Goal: Task Accomplishment & Management: Manage account settings

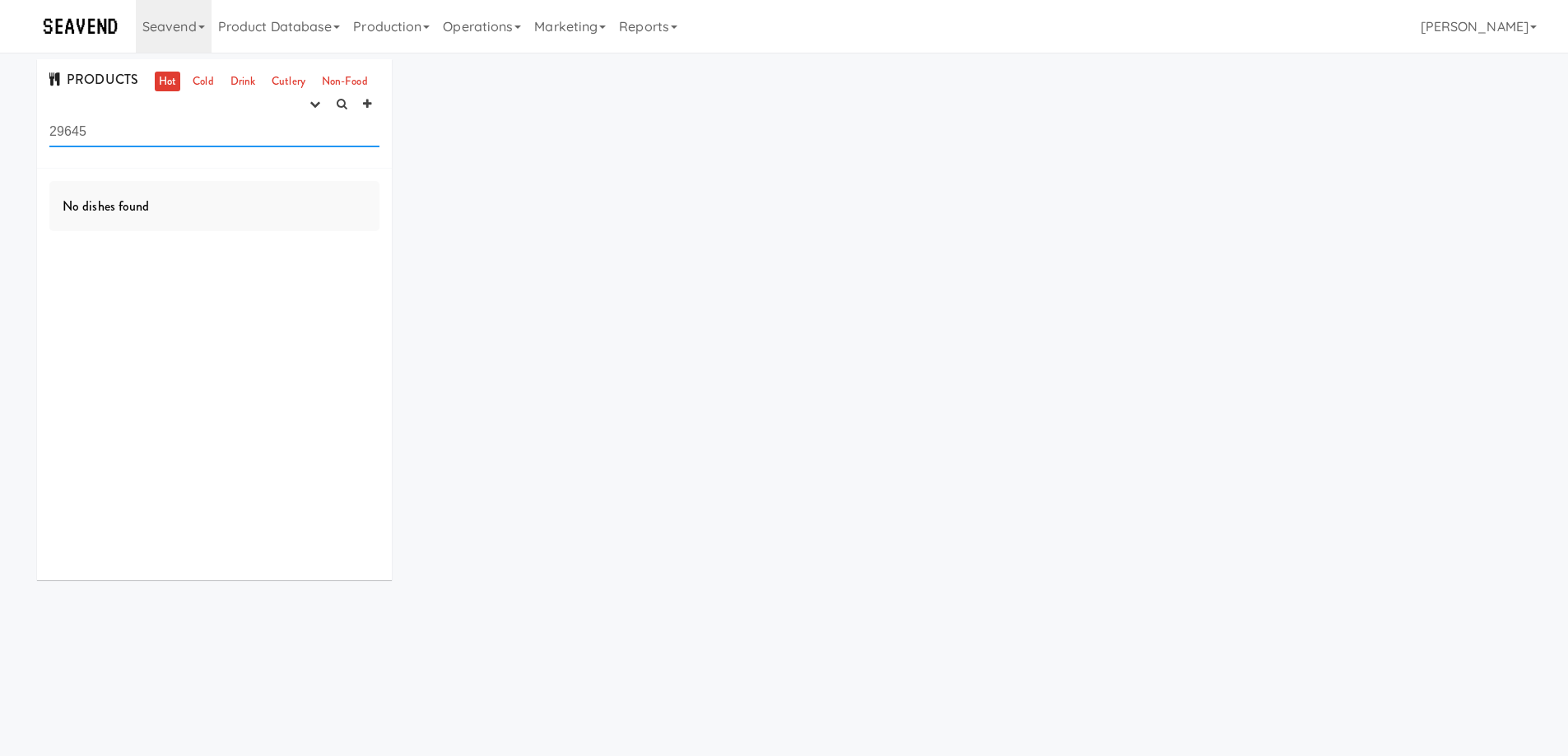
click at [115, 131] on input "29645" at bounding box center [214, 132] width 330 height 30
click at [115, 131] on input "29645" at bounding box center [214, 132] width 330 height 30
click at [328, 112] on button "button" at bounding box center [314, 105] width 28 height 25
click at [285, 131] on link "experimenting" at bounding box center [262, 135] width 131 height 29
click at [199, 76] on link "Cold" at bounding box center [203, 82] width 28 height 20
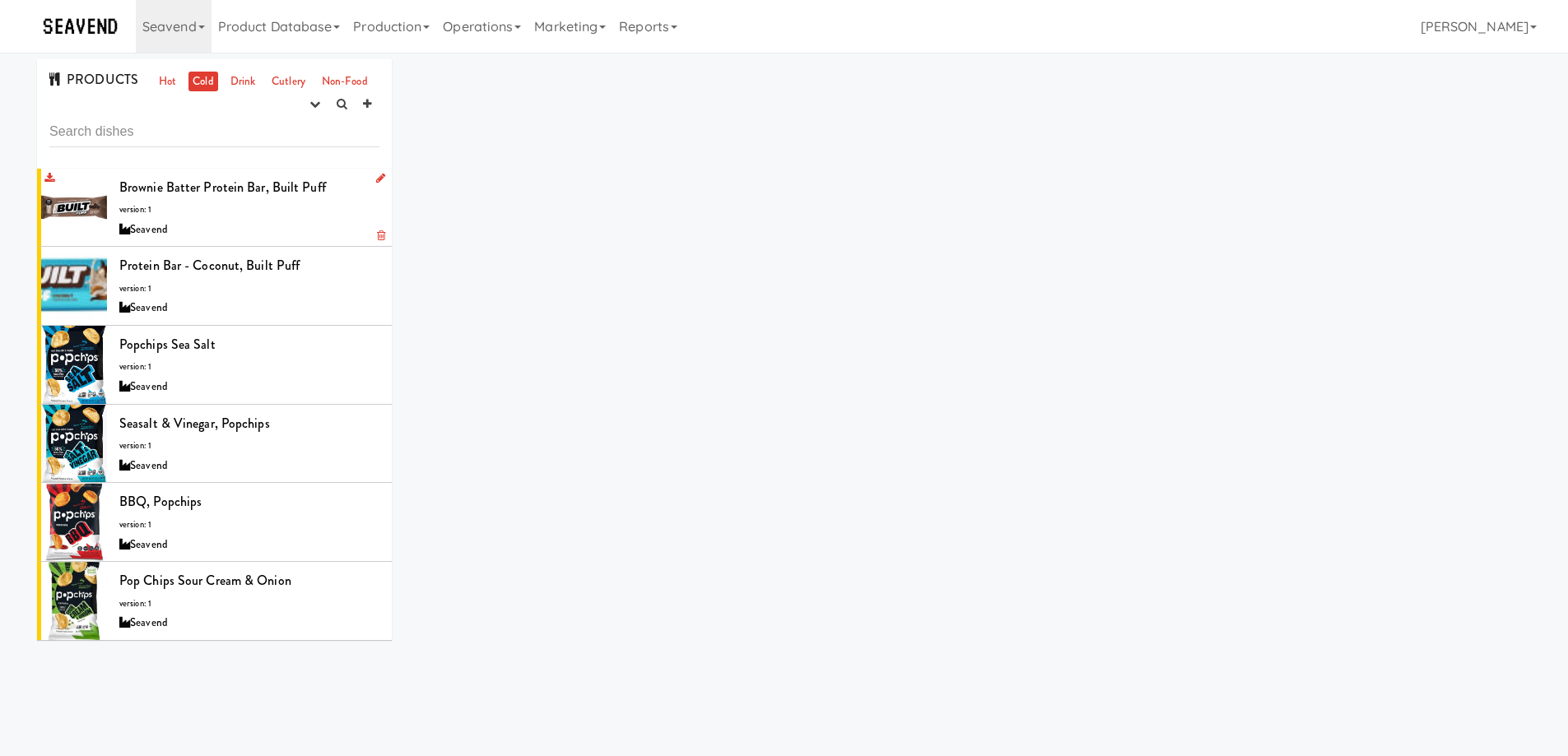
click at [272, 224] on div "Seavend" at bounding box center [249, 229] width 260 height 20
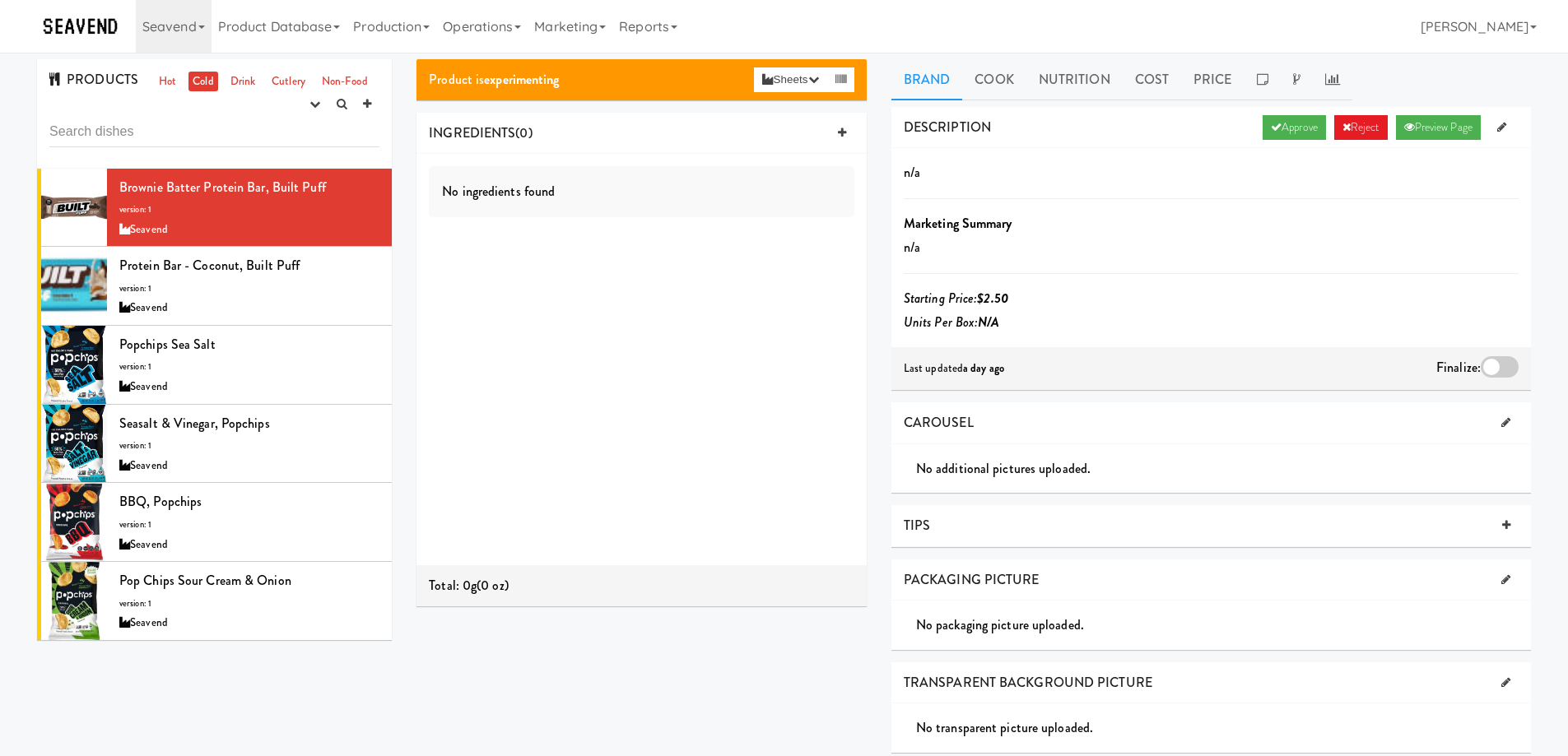
drag, startPoint x: 1292, startPoint y: 131, endPoint x: 1295, endPoint y: 171, distance: 40.1
click at [1292, 130] on link "Approve" at bounding box center [1293, 128] width 63 height 25
click at [1492, 363] on div at bounding box center [1500, 367] width 38 height 21
click at [0, 0] on input "checkbox" at bounding box center [0, 0] width 0 height 0
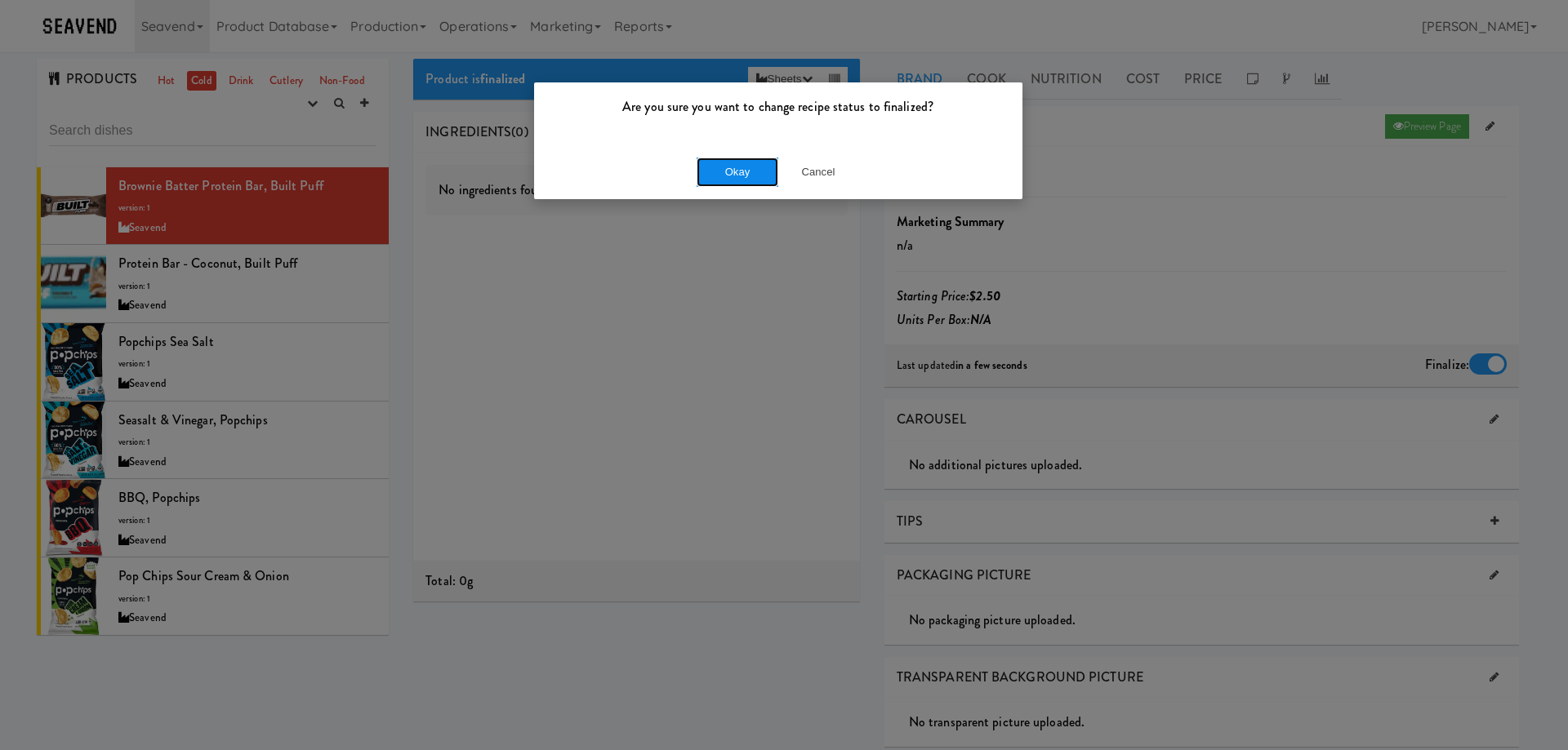
click at [740, 173] on button "Okay" at bounding box center [737, 172] width 82 height 29
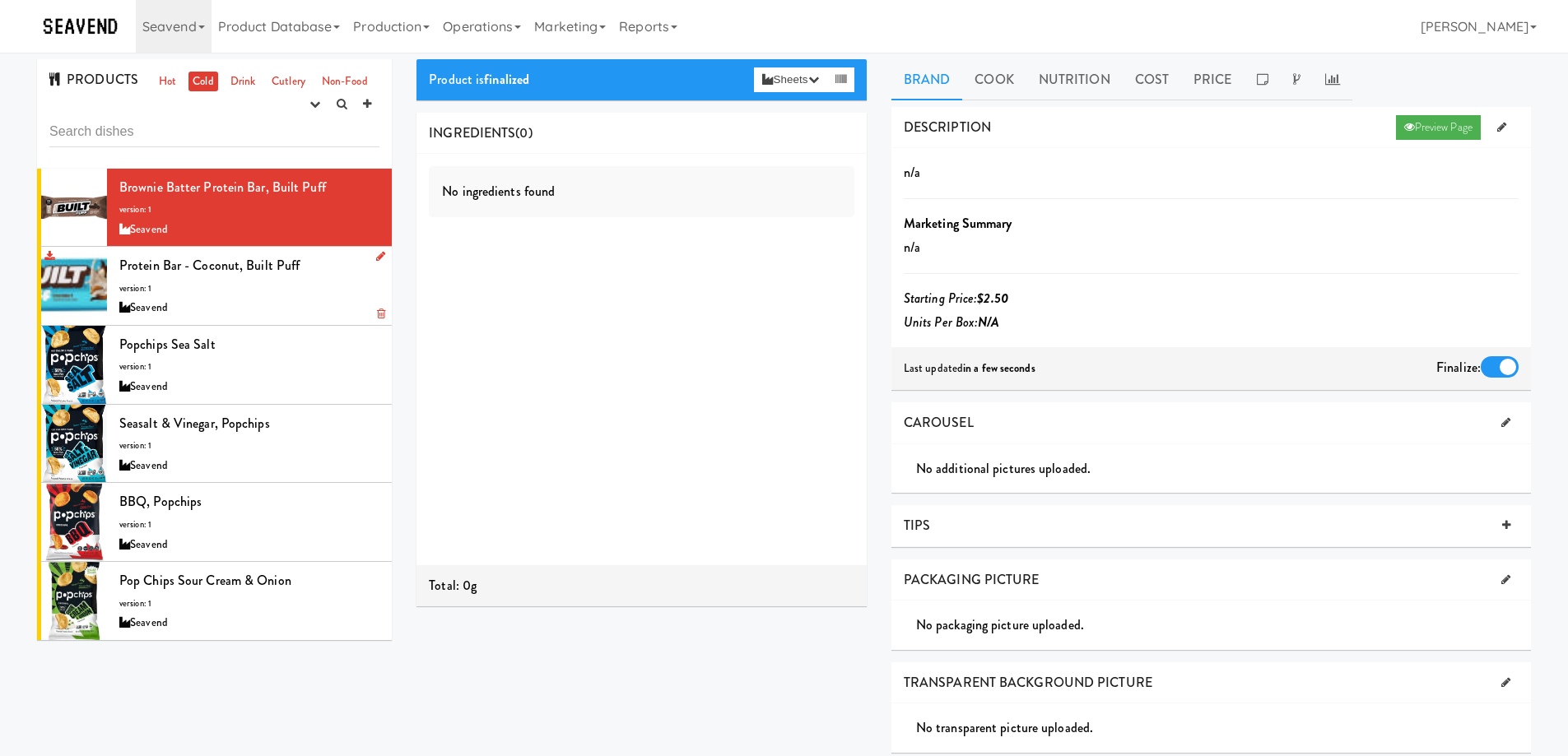
click at [314, 306] on div "Seavend" at bounding box center [249, 307] width 260 height 20
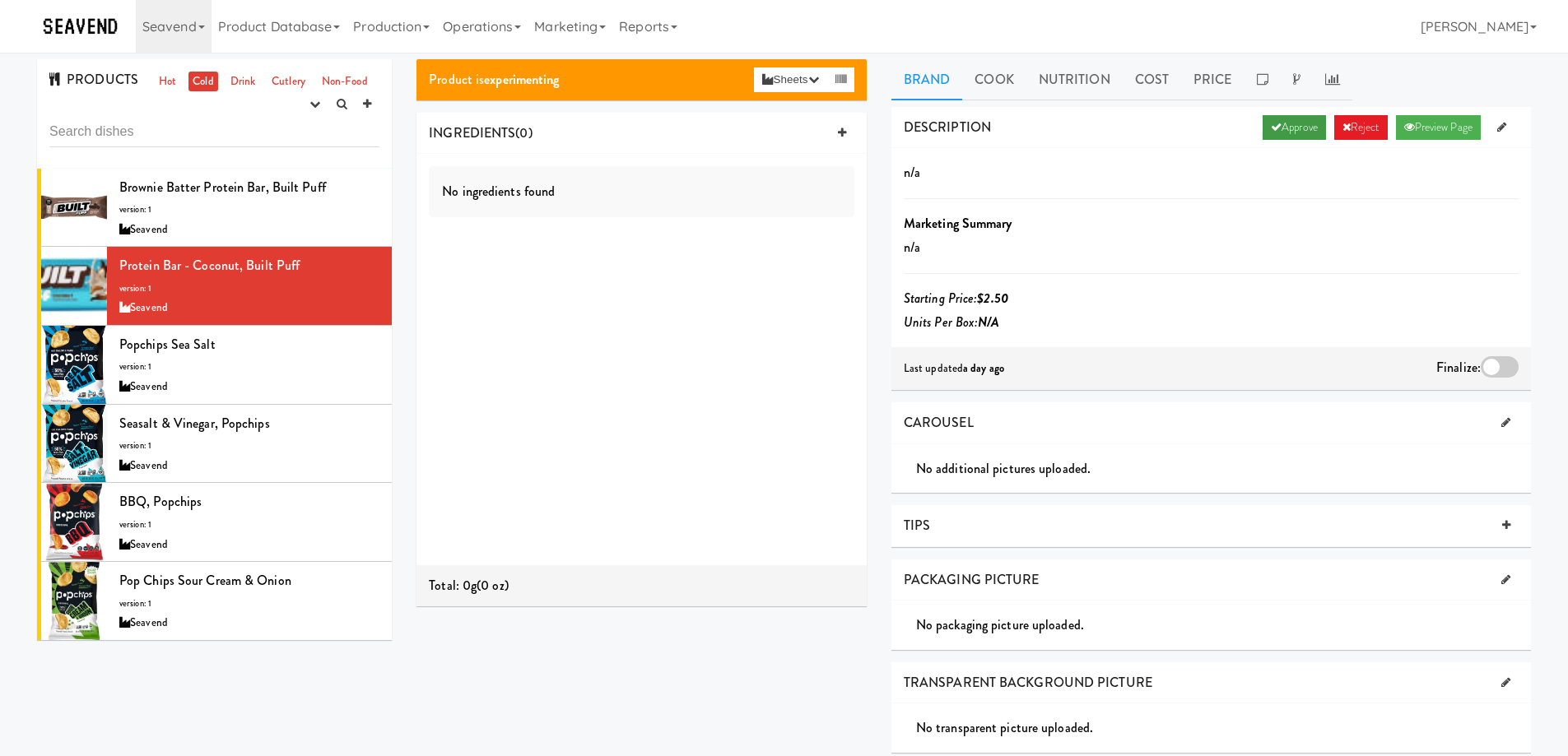
click at [1288, 121] on link "Approve" at bounding box center [1293, 128] width 63 height 25
click at [1500, 370] on div at bounding box center [1500, 367] width 38 height 21
click at [0, 0] on input "checkbox" at bounding box center [0, 0] width 0 height 0
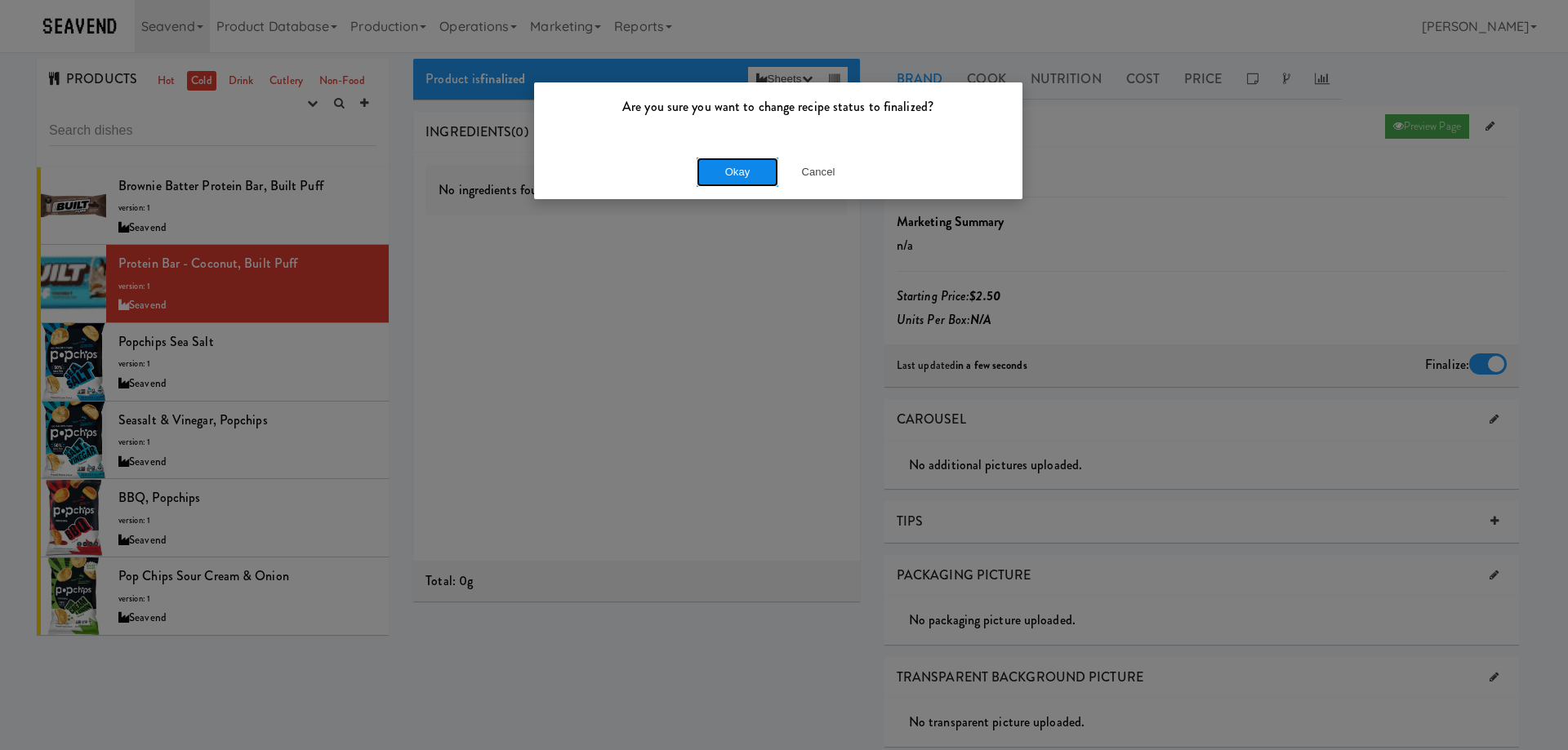
click at [769, 176] on button "Okay" at bounding box center [737, 172] width 82 height 29
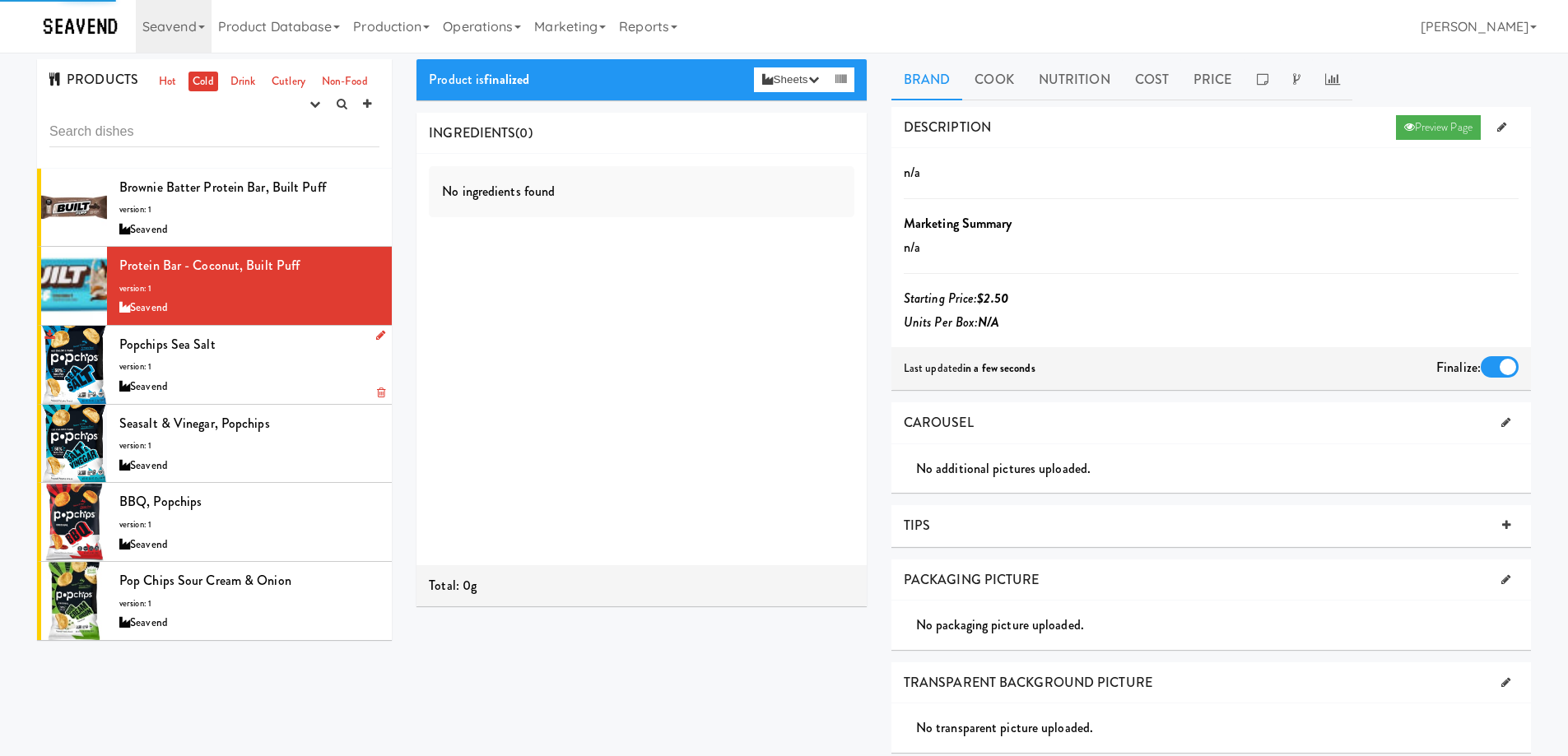
click at [295, 347] on div "Popchips Sea Salt version: 1 Seavend" at bounding box center [249, 364] width 260 height 65
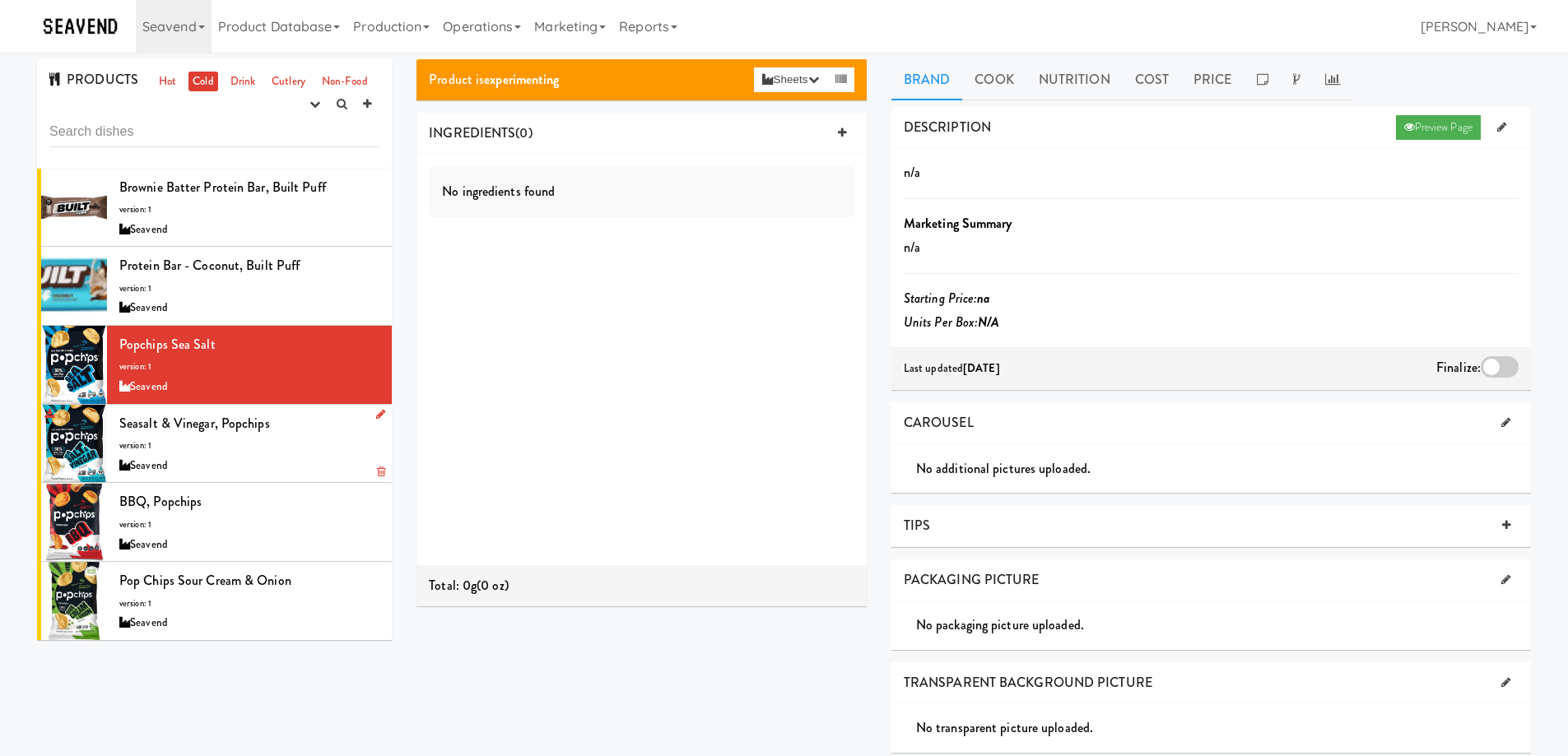
click at [305, 450] on div "Seasalt & Vinegar, Popchips version: 1 Seavend" at bounding box center [249, 443] width 260 height 65
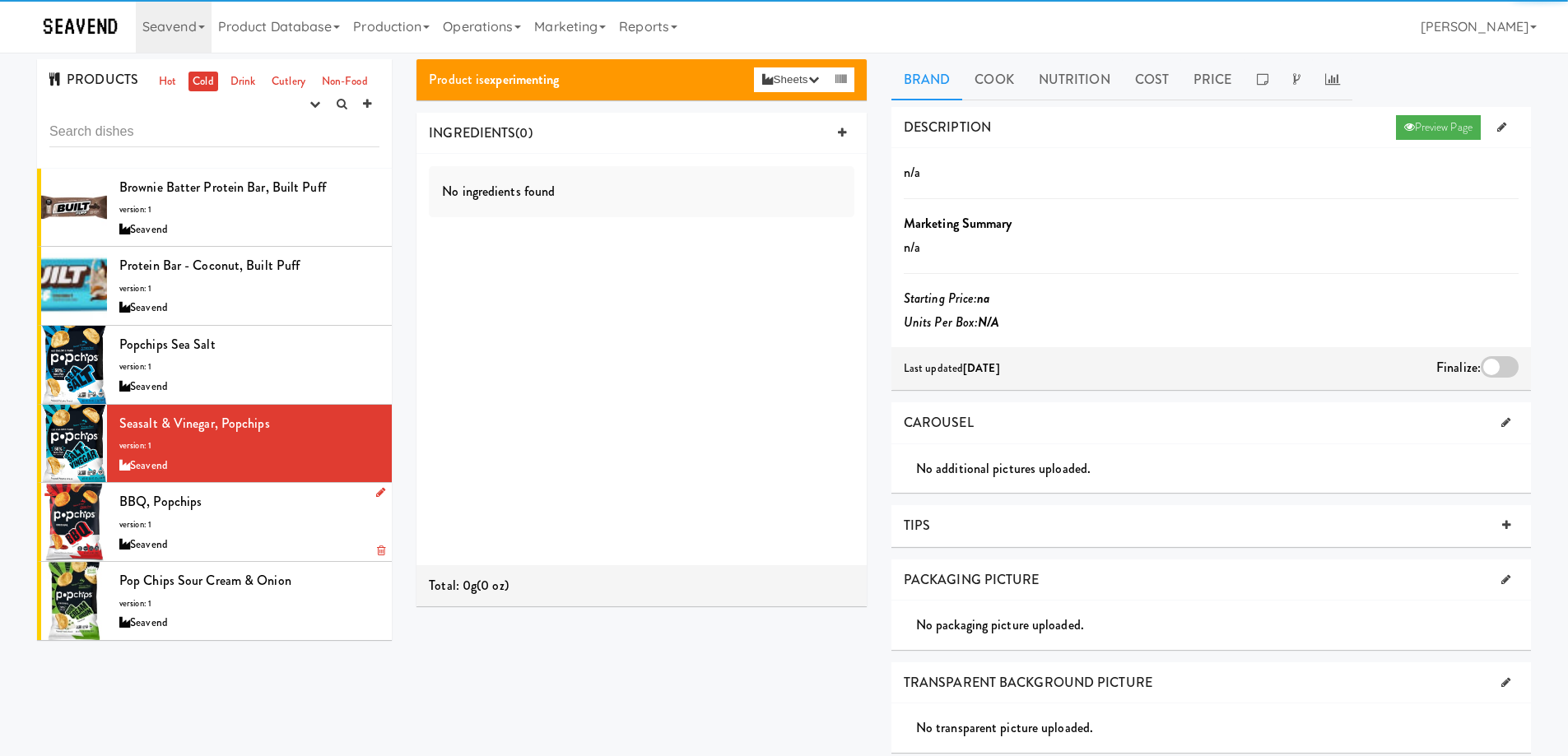
click at [303, 538] on div "Seavend" at bounding box center [249, 545] width 260 height 20
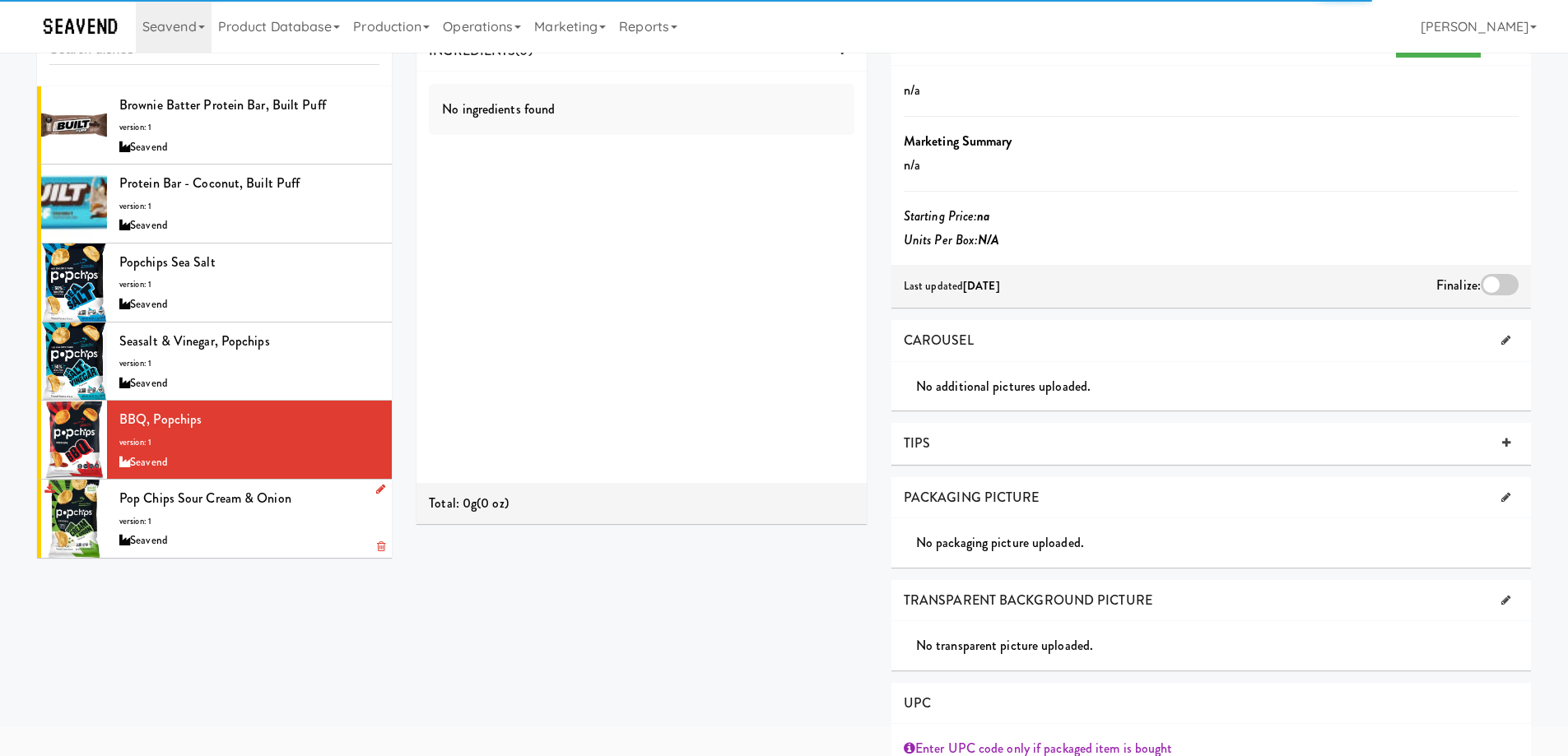
click at [325, 517] on div "Pop Chips Sour Cream & Onion version: 1 Seavend" at bounding box center [249, 519] width 260 height 65
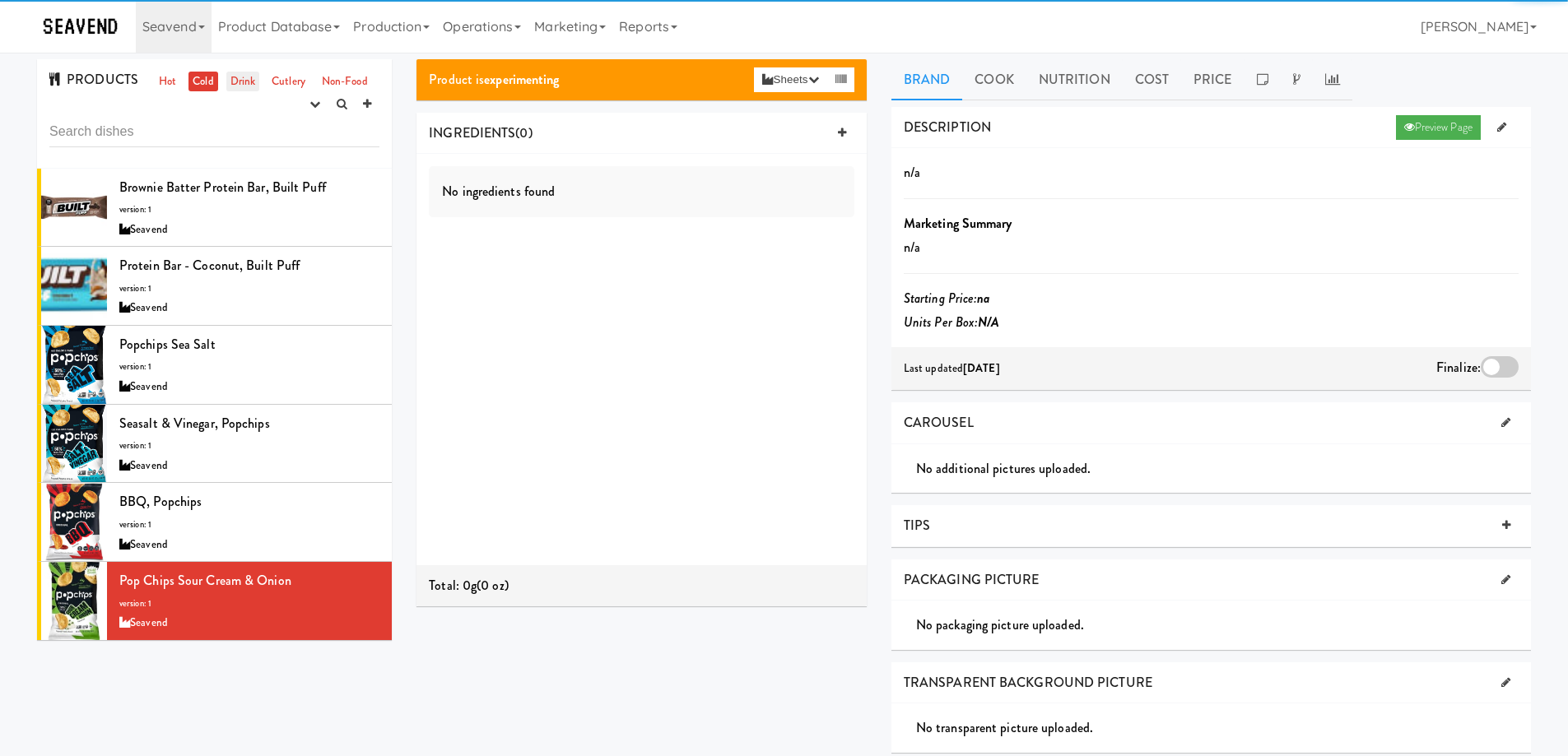
click at [241, 83] on link "Drink" at bounding box center [243, 82] width 34 height 20
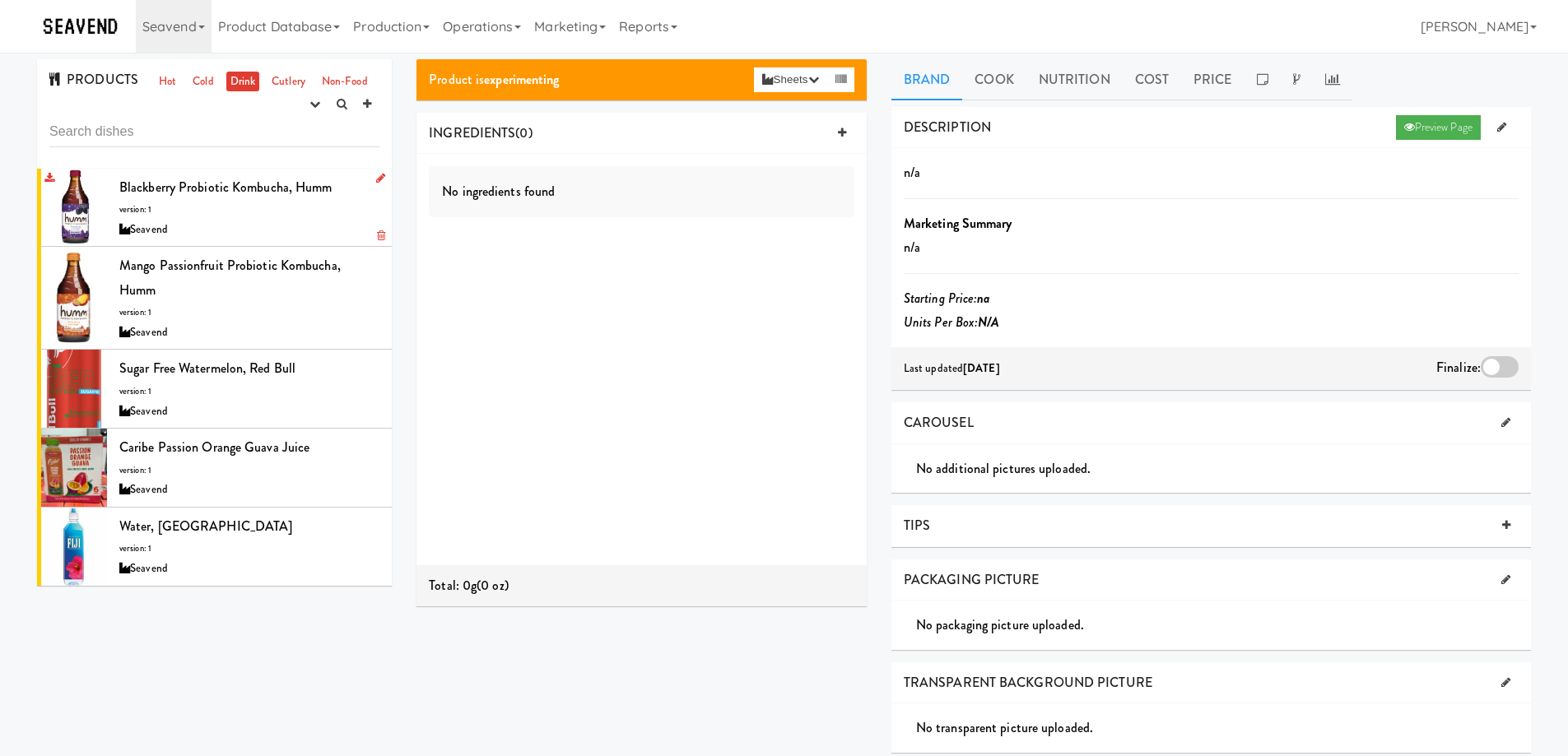
click at [281, 222] on div "Seavend" at bounding box center [249, 229] width 260 height 20
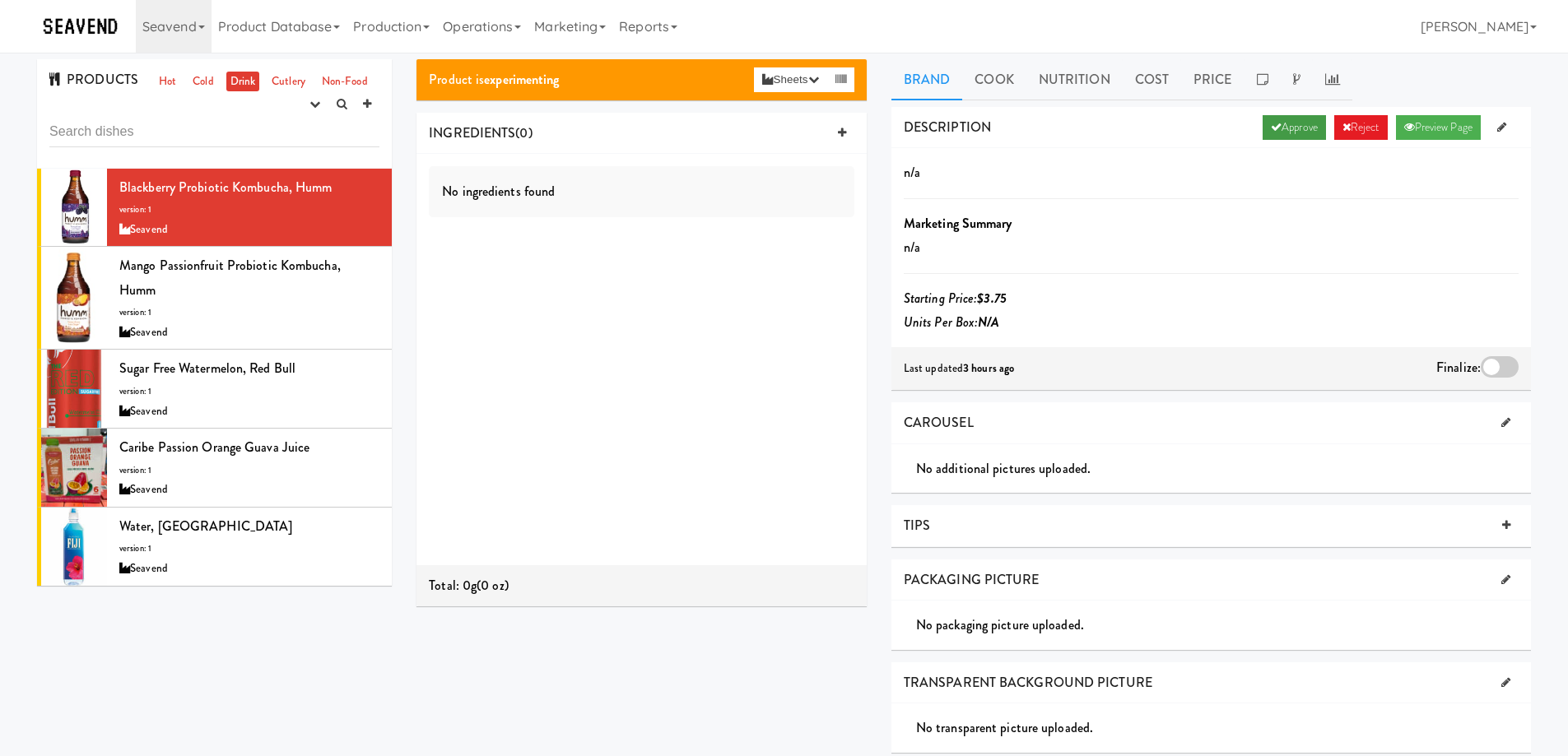
click at [1301, 127] on link "Approve" at bounding box center [1293, 128] width 63 height 25
click at [1499, 366] on div at bounding box center [1500, 367] width 38 height 21
click at [0, 0] on input "checkbox" at bounding box center [0, 0] width 0 height 0
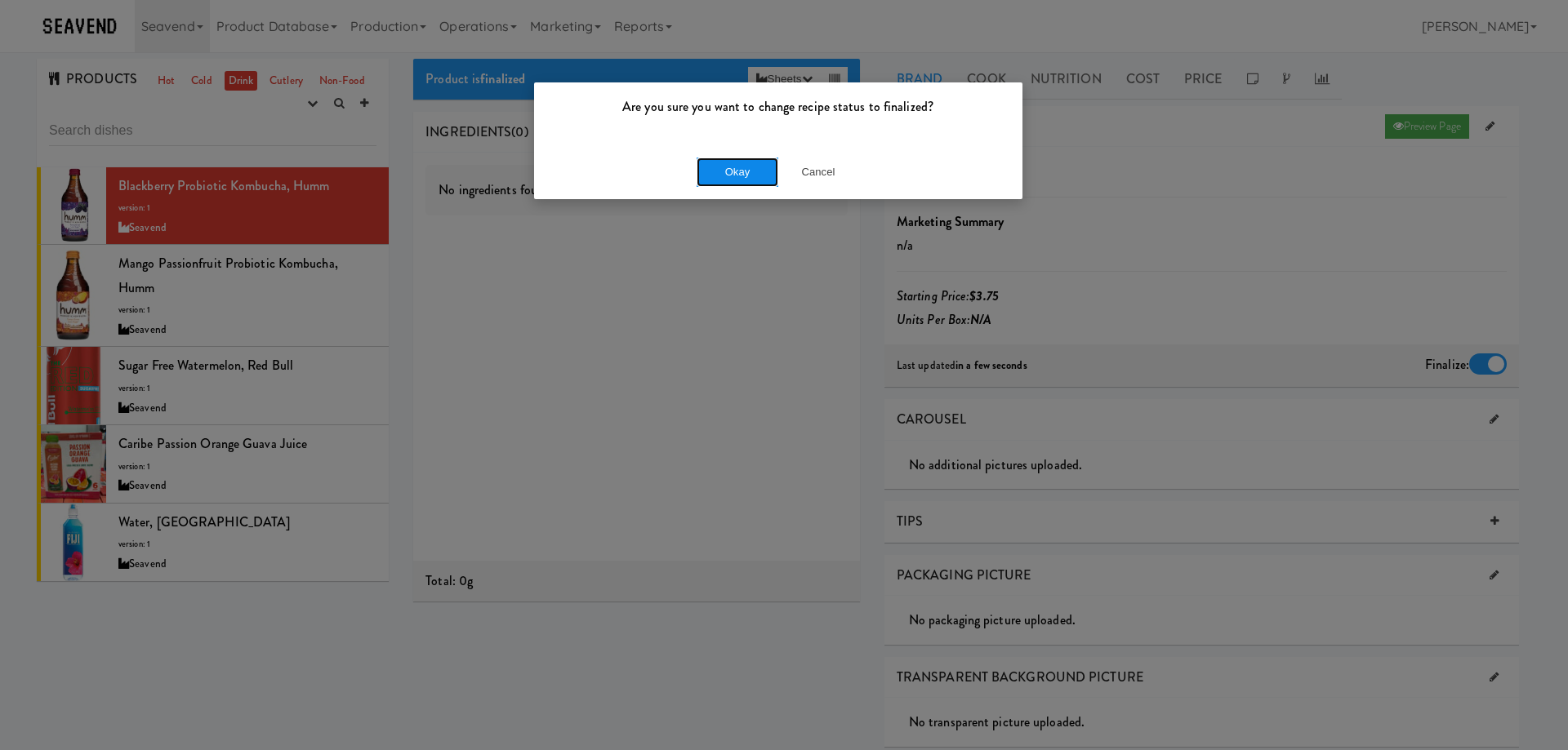
click at [747, 170] on button "Okay" at bounding box center [737, 172] width 82 height 29
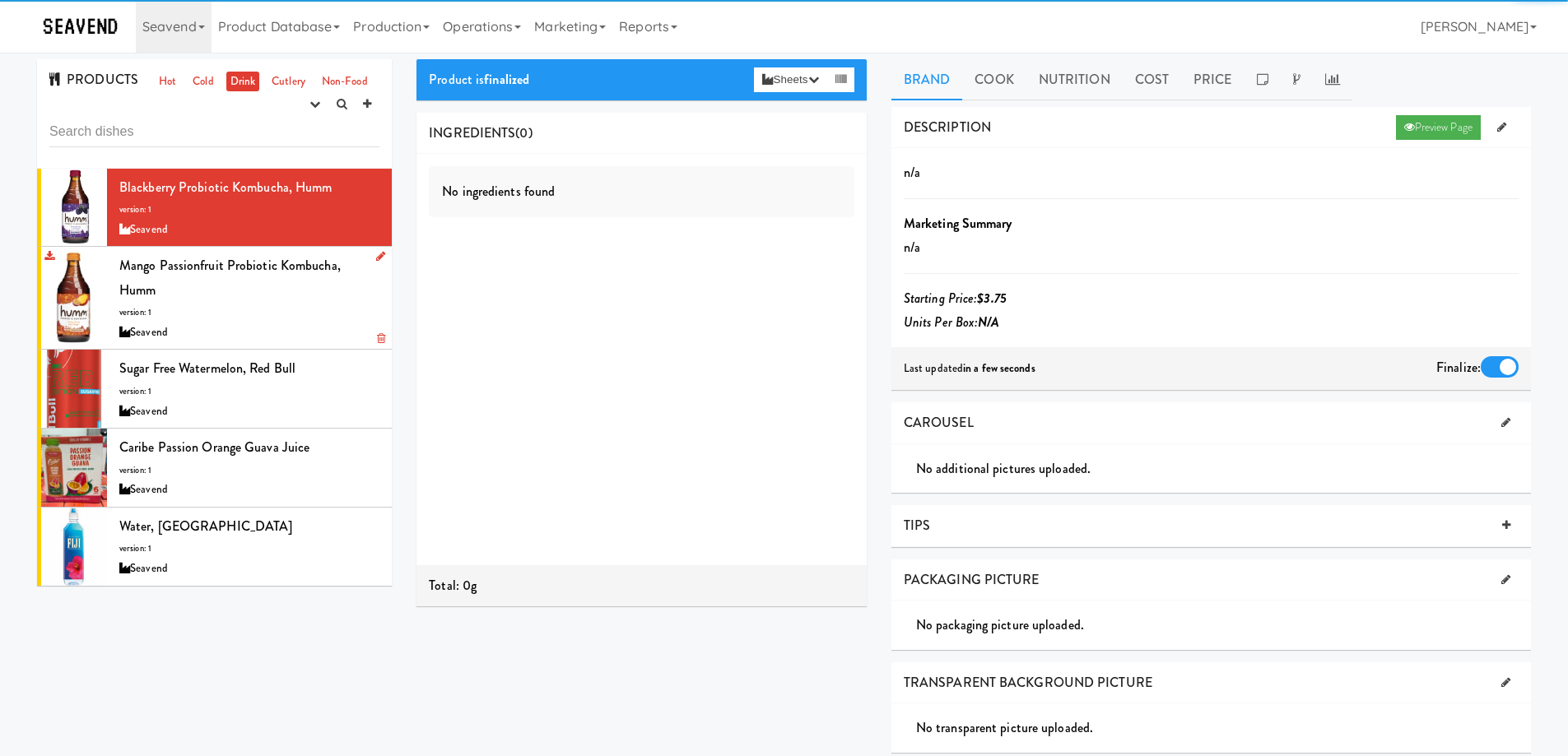
click at [328, 307] on div "Mango Passionfruit Probiotic Kombucha, Humm version: 1 Seavend" at bounding box center [249, 298] width 260 height 89
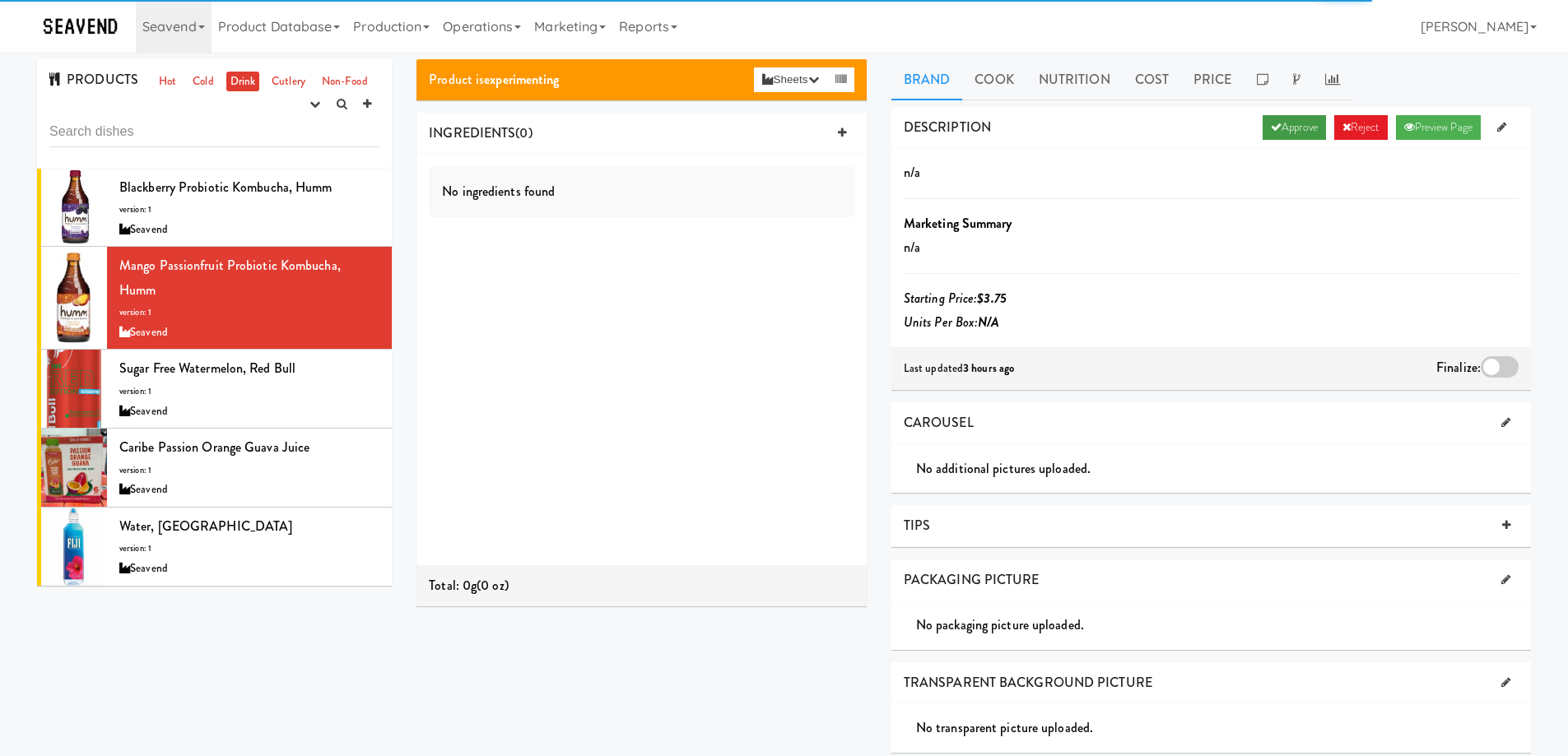
click at [1286, 123] on link "Approve" at bounding box center [1293, 128] width 63 height 25
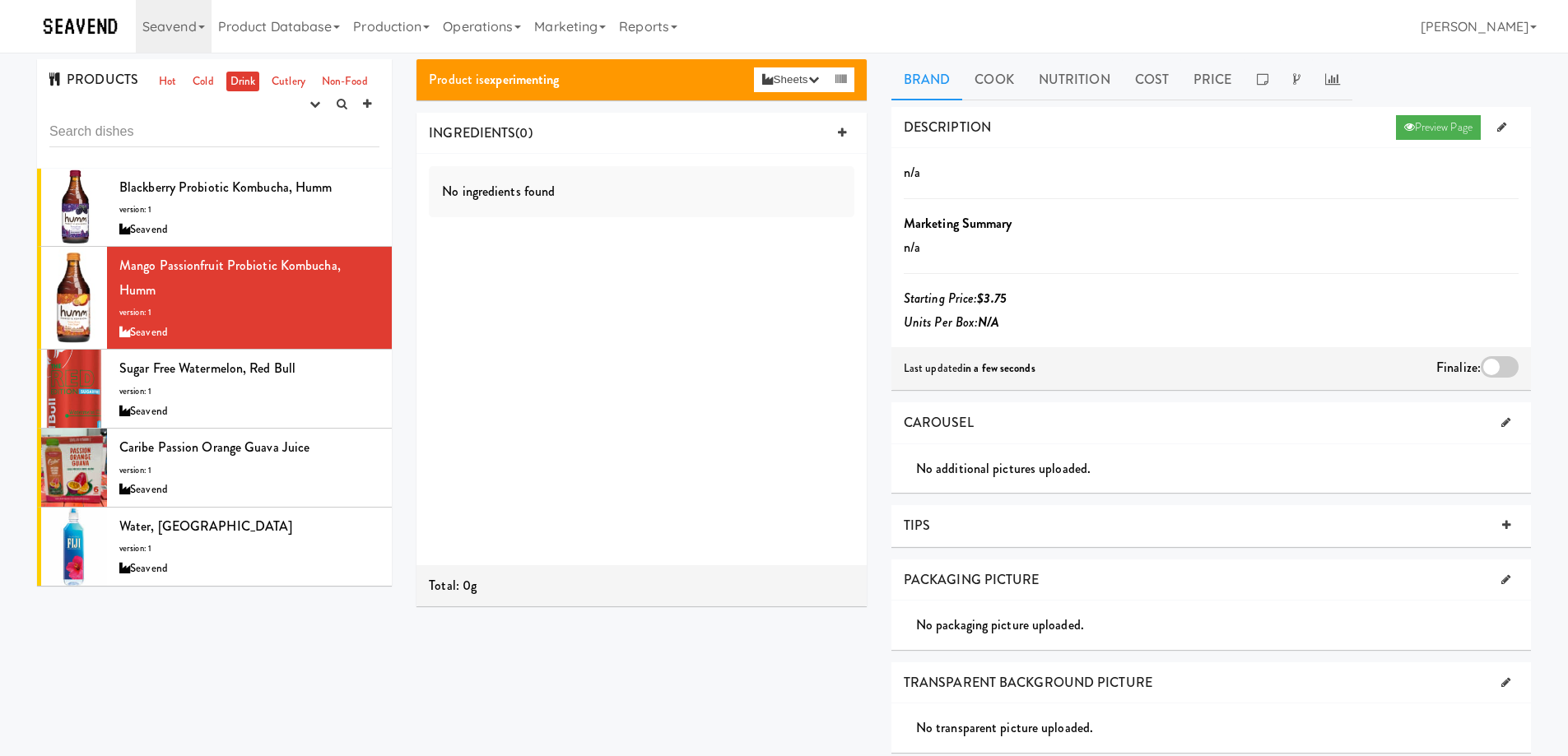
click at [1502, 370] on div at bounding box center [1500, 367] width 38 height 21
click at [0, 0] on input "checkbox" at bounding box center [0, 0] width 0 height 0
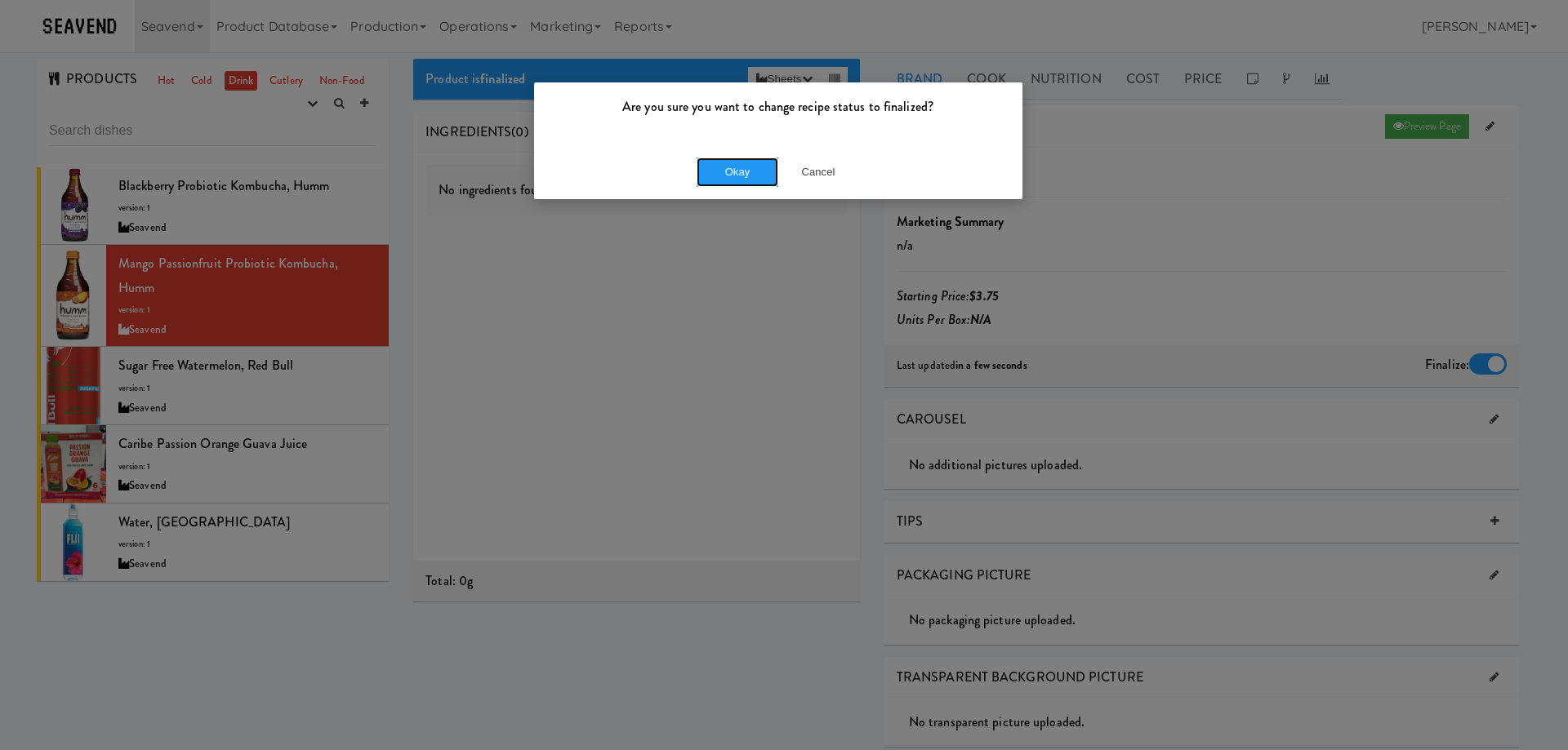
drag, startPoint x: 726, startPoint y: 163, endPoint x: 771, endPoint y: 225, distance: 76.6
click at [725, 163] on button "Okay" at bounding box center [737, 172] width 82 height 29
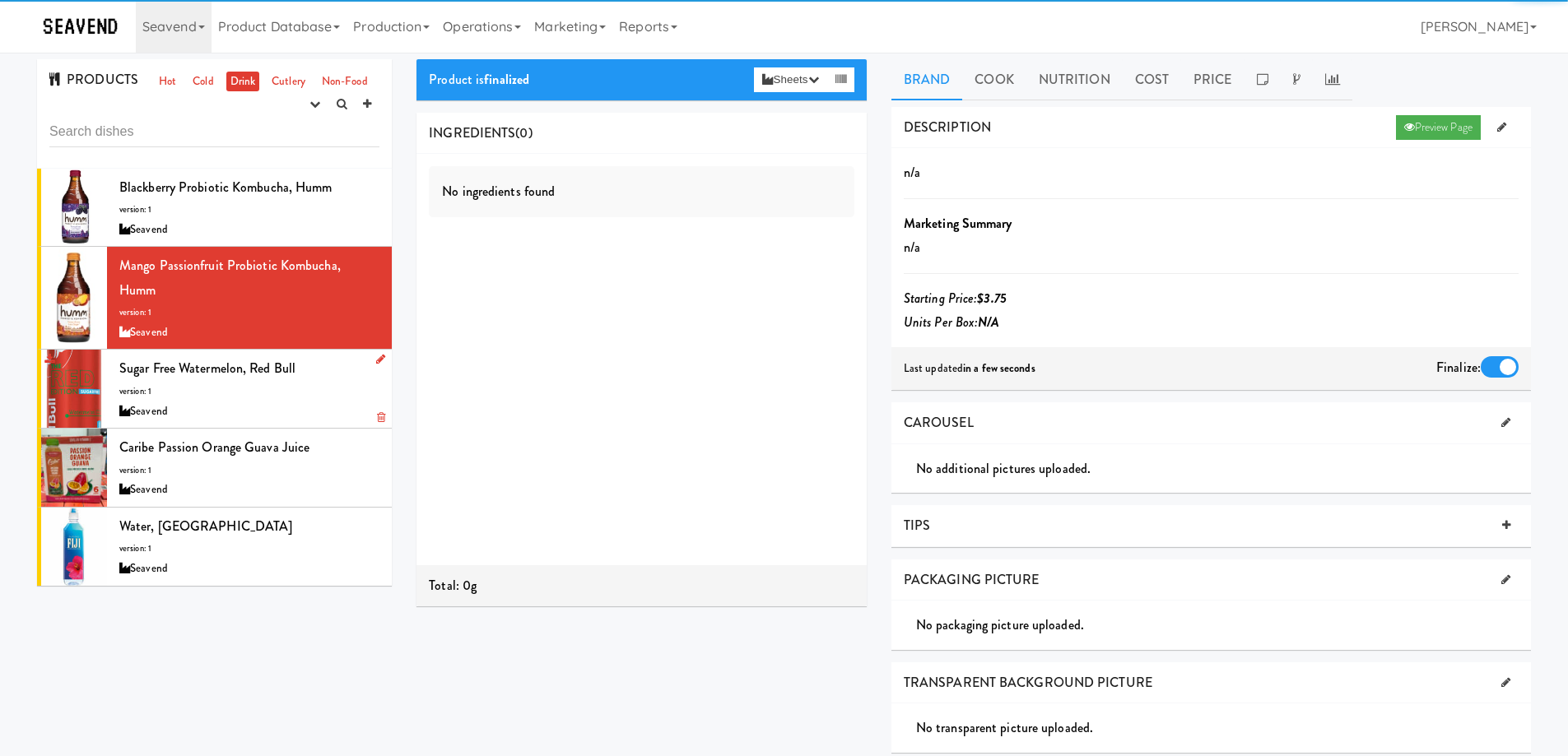
click at [363, 386] on div "Sugar Free Watermelon, Red Bull version: 1 Seavend" at bounding box center [249, 388] width 260 height 65
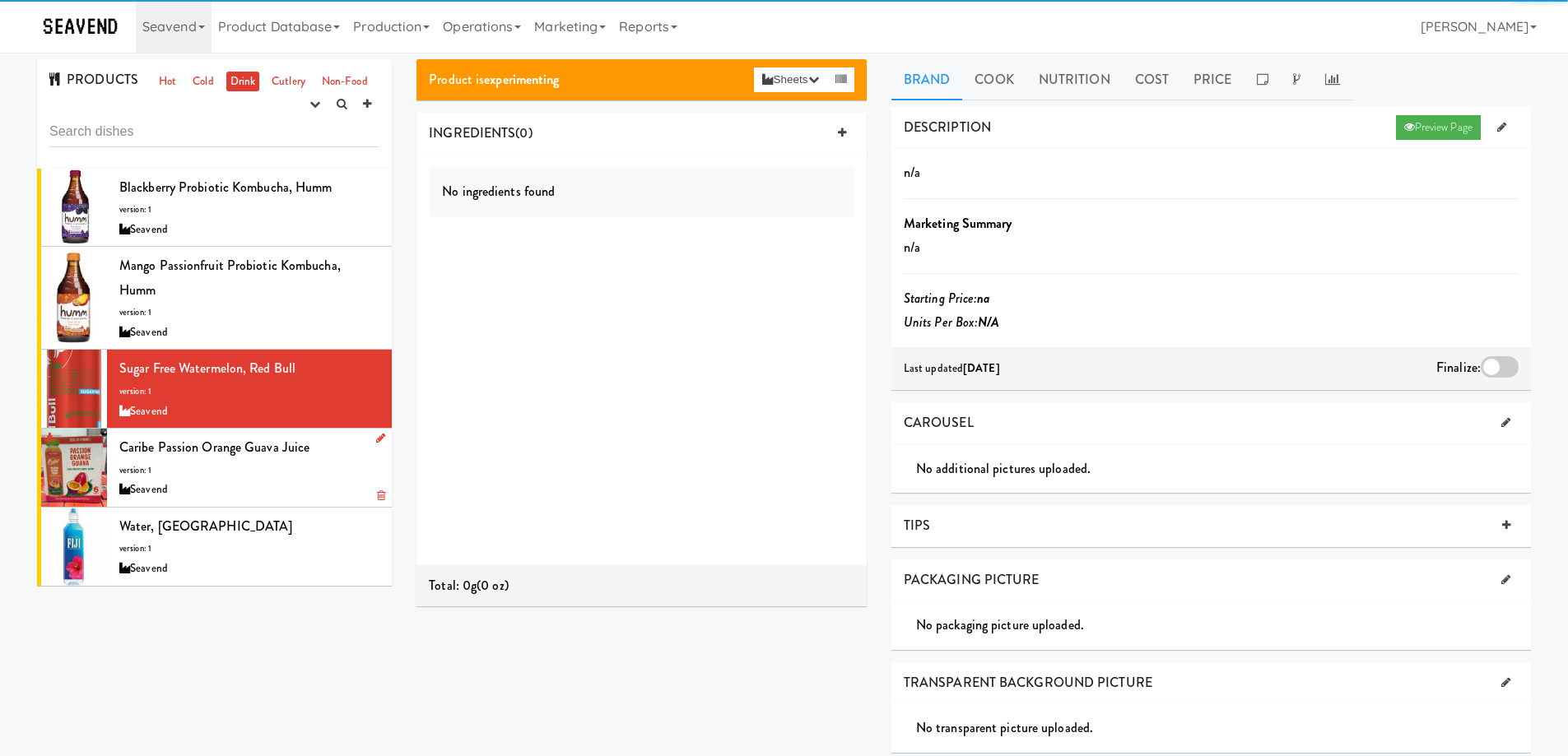
click at [319, 460] on div "Caribe Passion Orange Guava Juice version: 1 Seavend" at bounding box center [249, 467] width 260 height 65
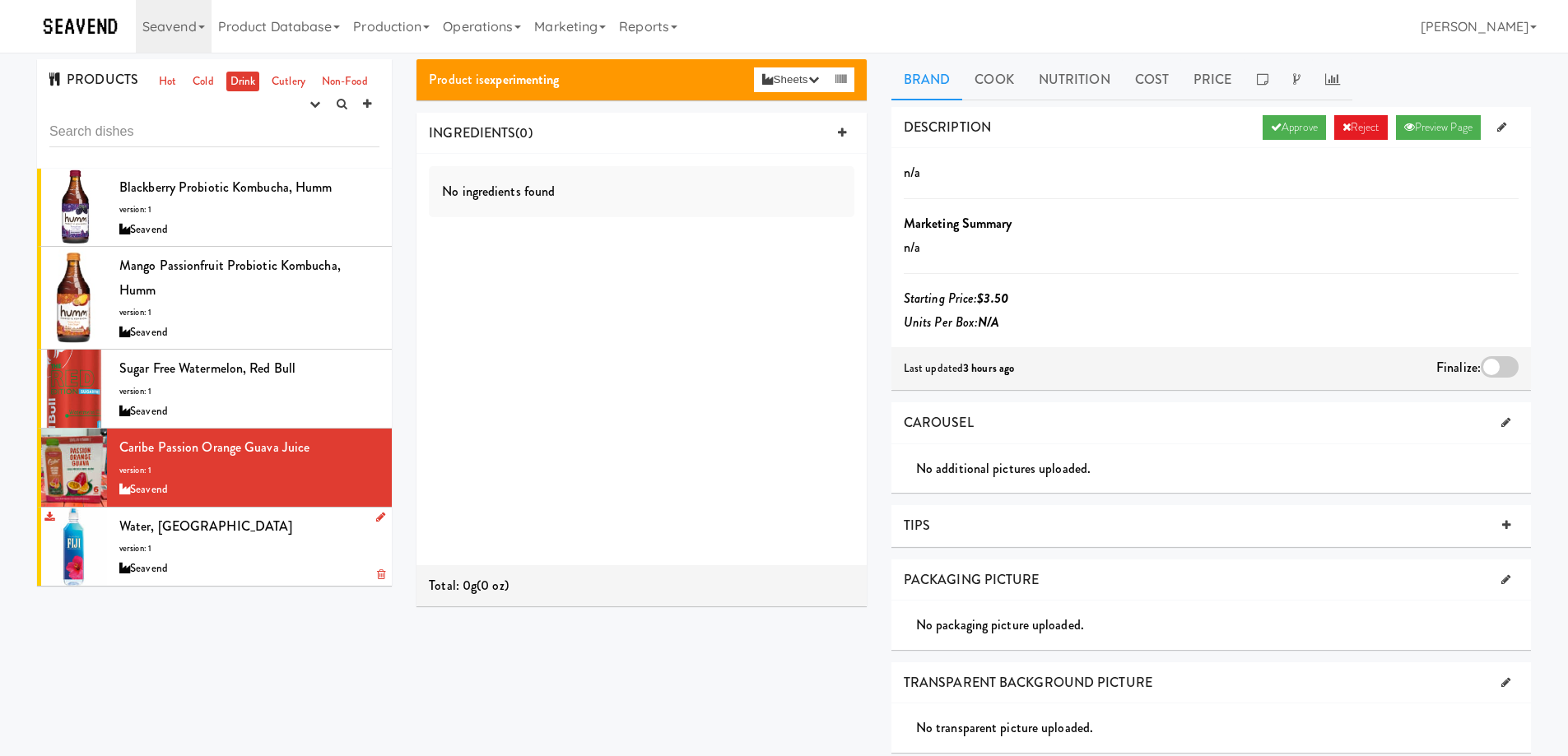
click at [258, 549] on div "Water, [GEOGRAPHIC_DATA] version: 1 Seavend" at bounding box center [249, 546] width 260 height 65
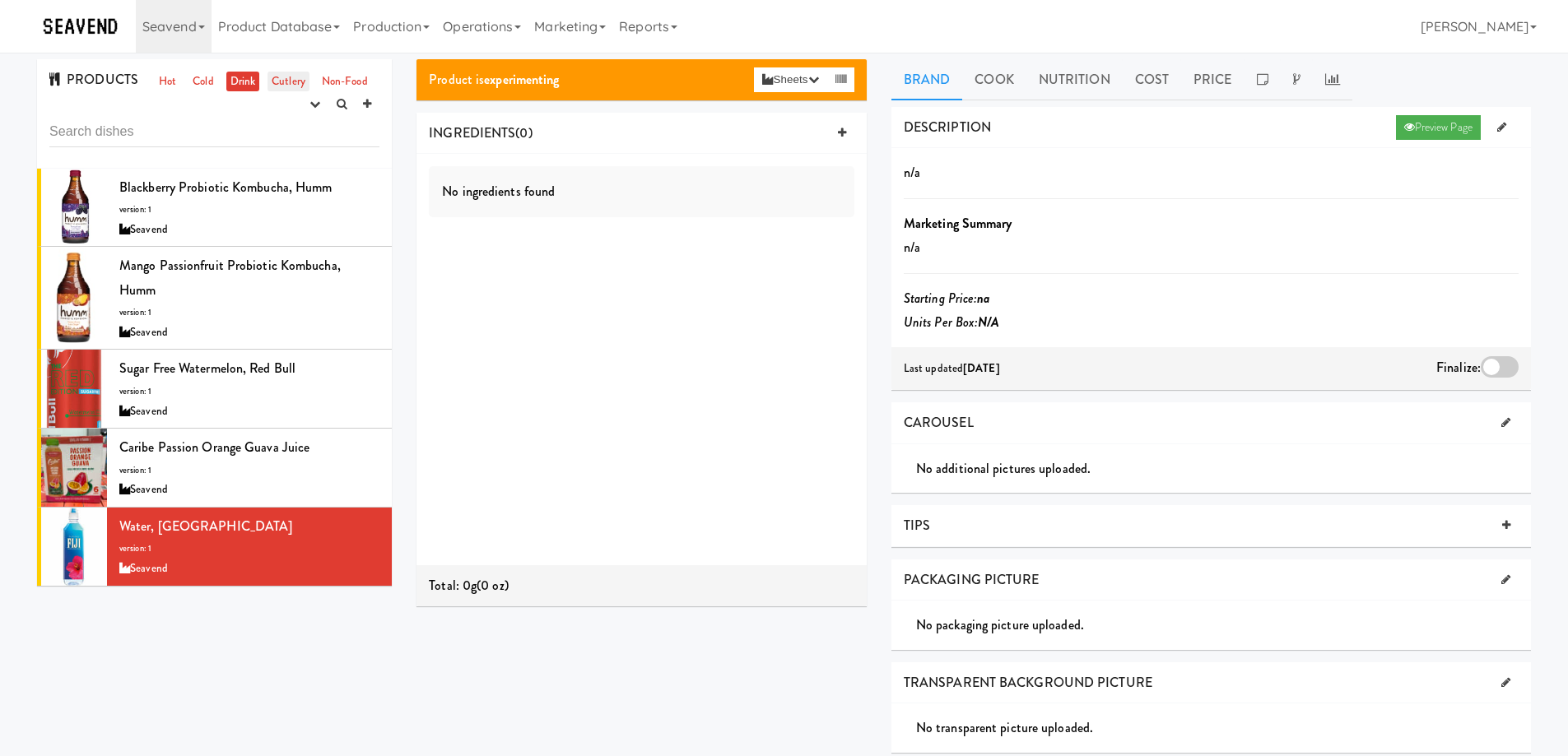
click at [283, 74] on link "Cutlery" at bounding box center [288, 82] width 42 height 20
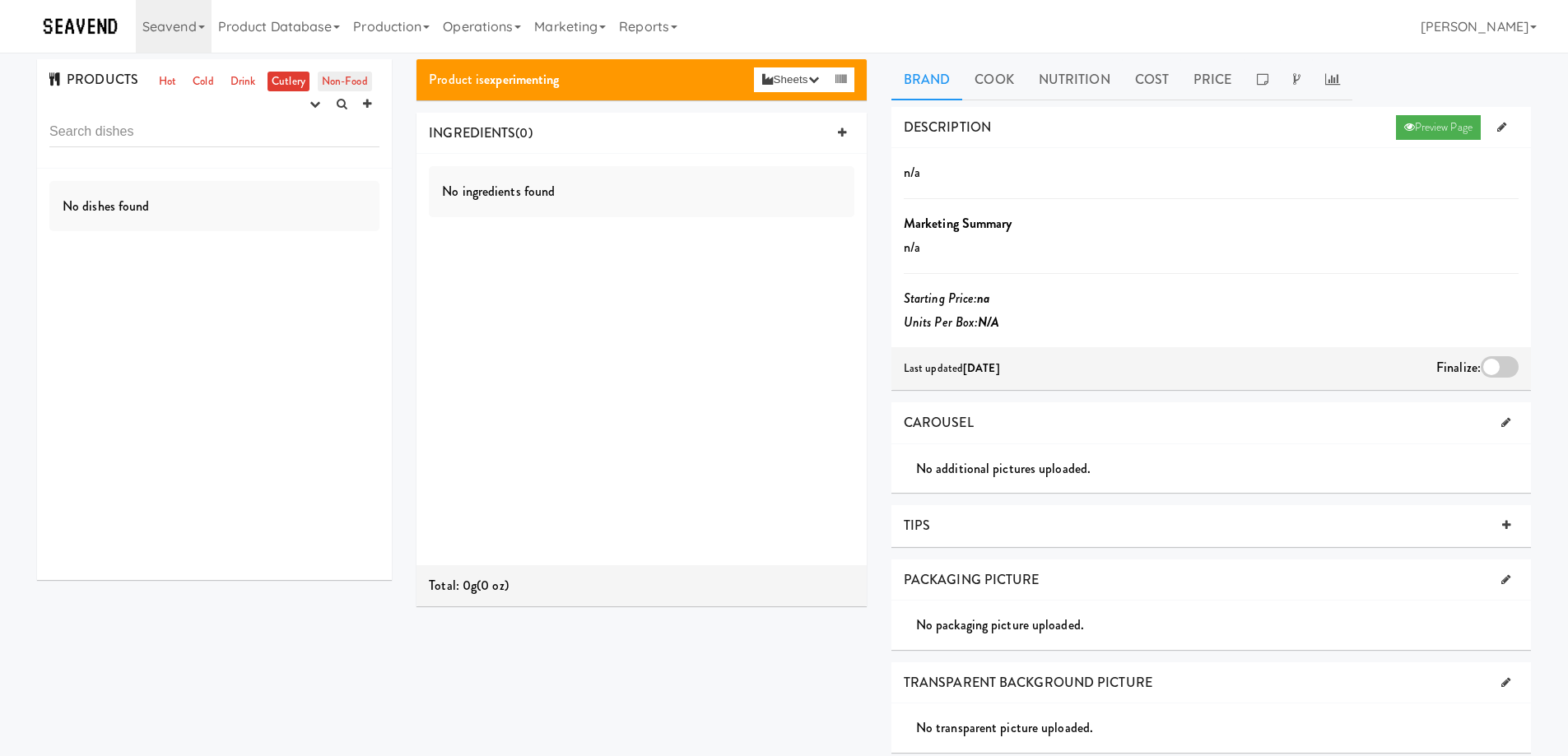
click at [346, 77] on link "Non-Food" at bounding box center [345, 82] width 54 height 20
click at [227, 84] on link "Drink" at bounding box center [243, 82] width 34 height 20
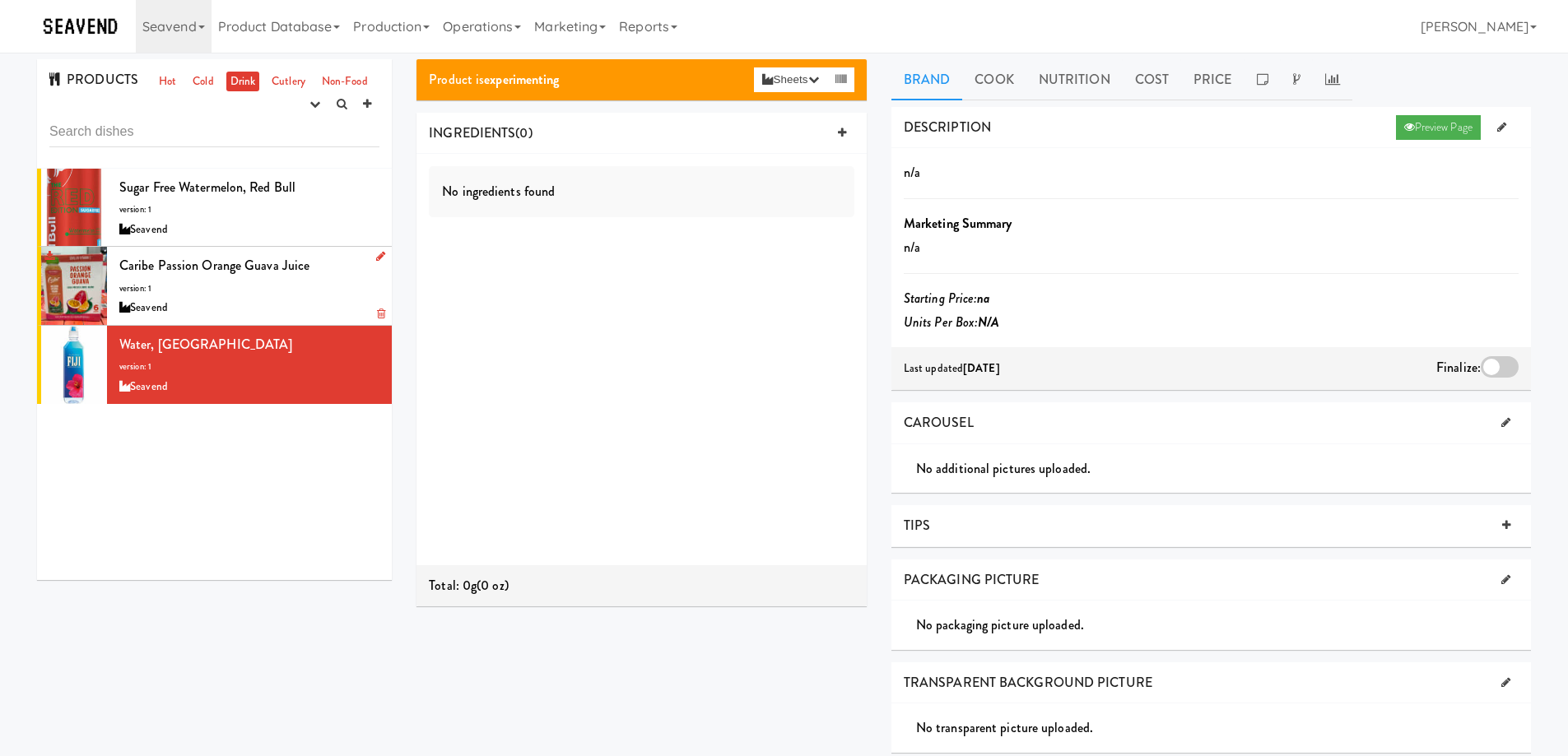
click at [81, 277] on div at bounding box center [74, 286] width 66 height 78
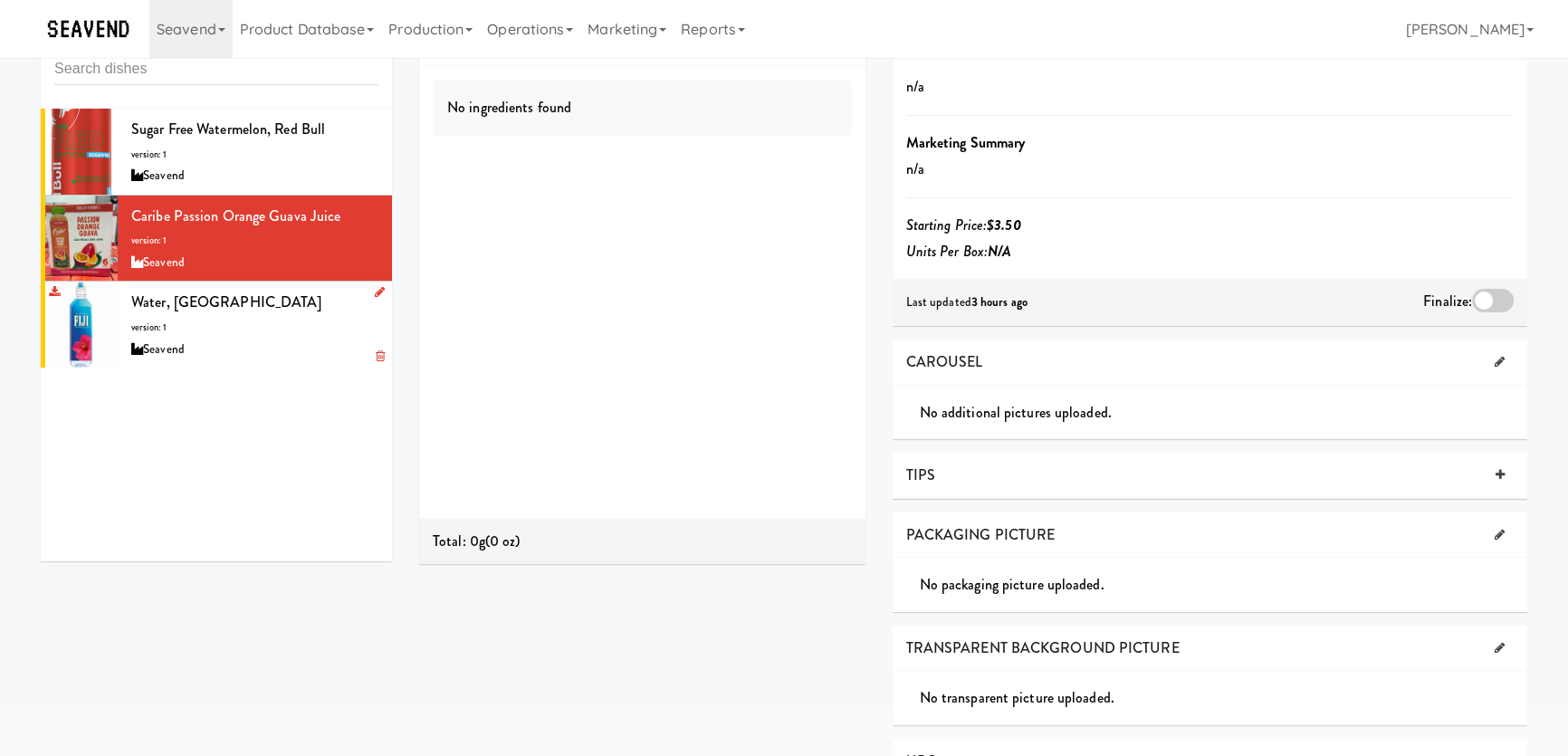
scroll to position [21, 0]
